Goal: Transaction & Acquisition: Purchase product/service

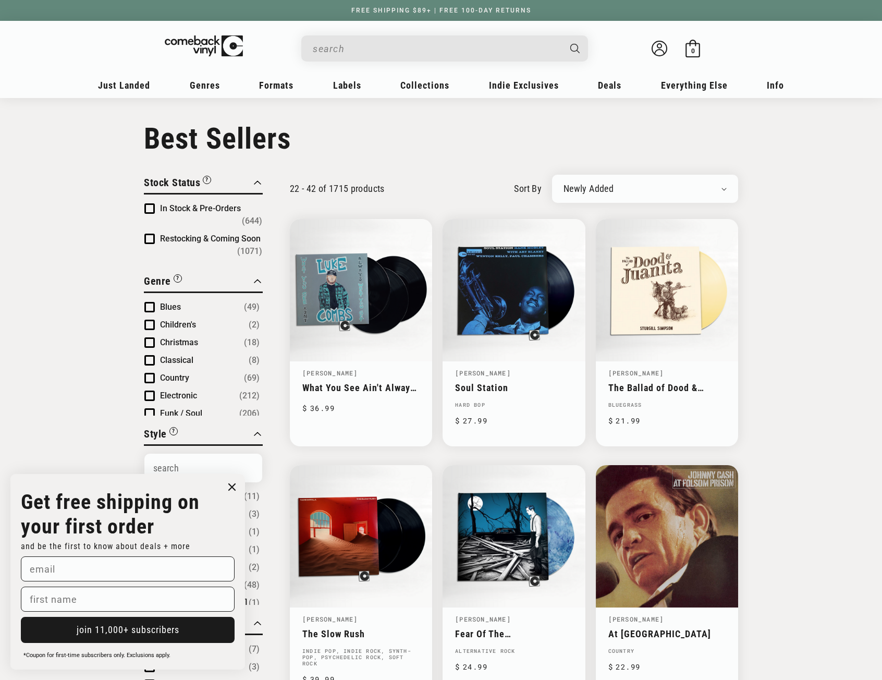
click at [373, 44] on input "When autocomplete results are available use up and down arrows to review and en…" at bounding box center [436, 48] width 247 height 21
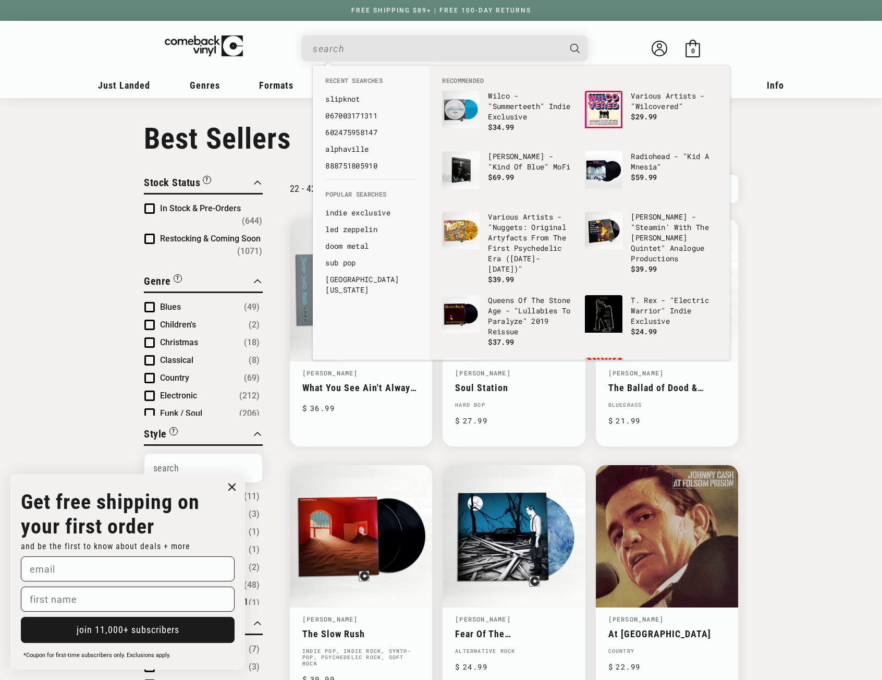
click at [331, 50] on input "When autocomplete results are available use up and down arrows to review and en…" at bounding box center [436, 48] width 247 height 21
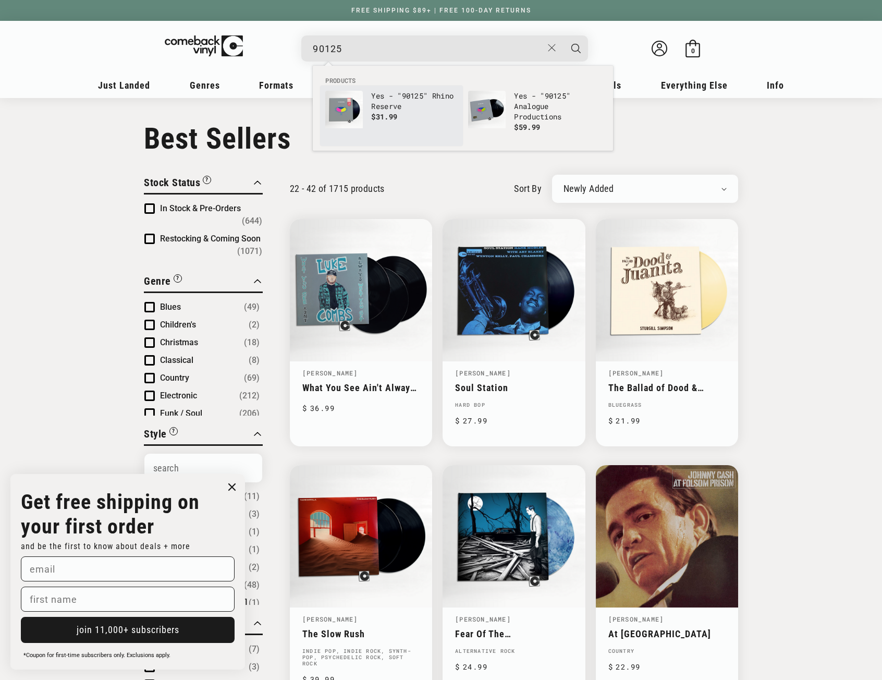
type input "90125"
click at [361, 108] on img "Products" at bounding box center [344, 110] width 38 height 38
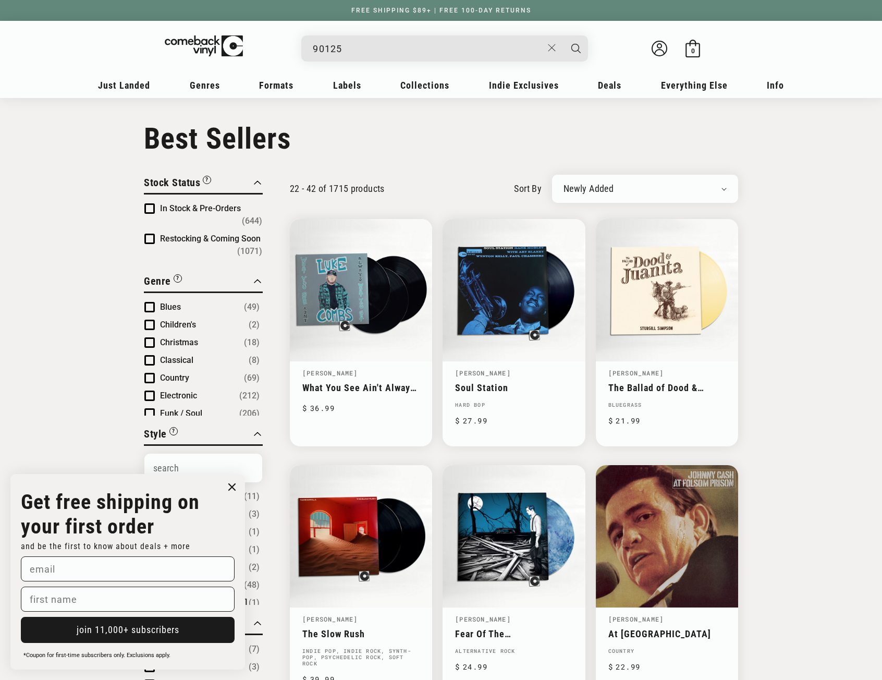
click at [361, 52] on input "90125" at bounding box center [428, 48] width 230 height 21
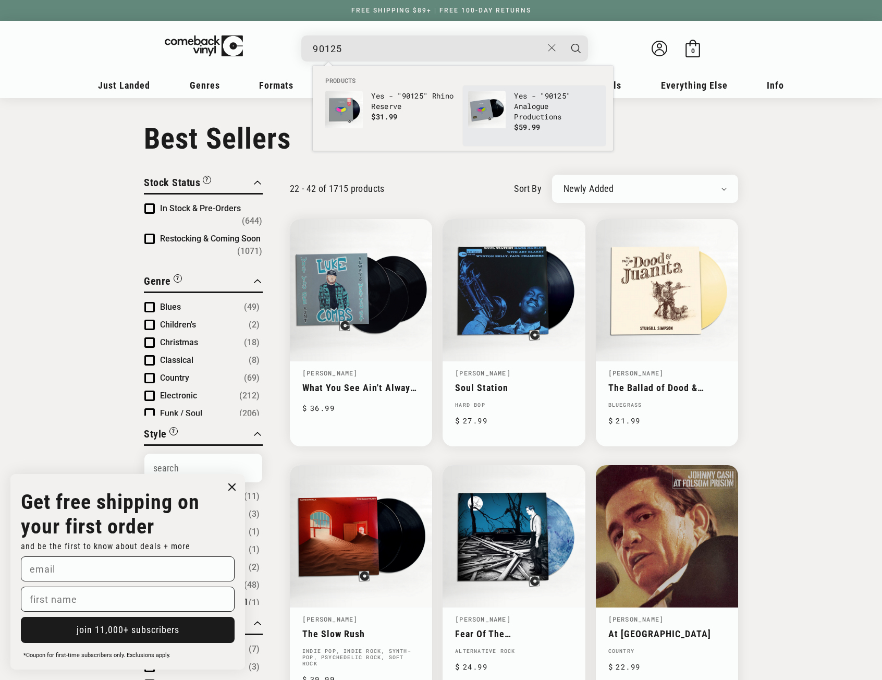
click at [495, 105] on img "Products" at bounding box center [487, 110] width 38 height 38
